Goal: Transaction & Acquisition: Purchase product/service

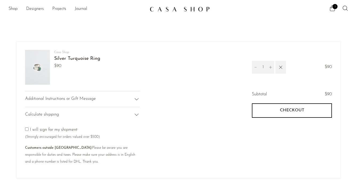
click at [83, 60] on link "Silver Turquoise Ring" at bounding box center [77, 58] width 46 height 5
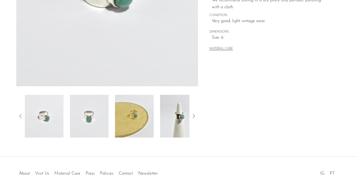
scroll to position [141, 0]
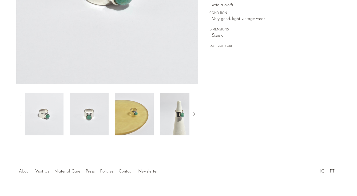
click at [175, 114] on img at bounding box center [179, 114] width 39 height 43
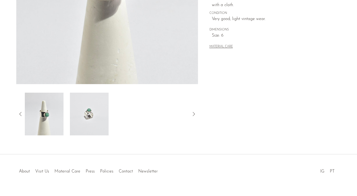
click at [93, 118] on img at bounding box center [89, 114] width 39 height 43
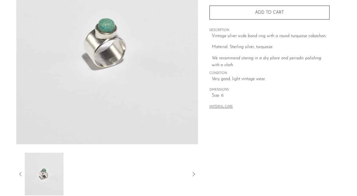
scroll to position [81, 0]
